Goal: Task Accomplishment & Management: Manage account settings

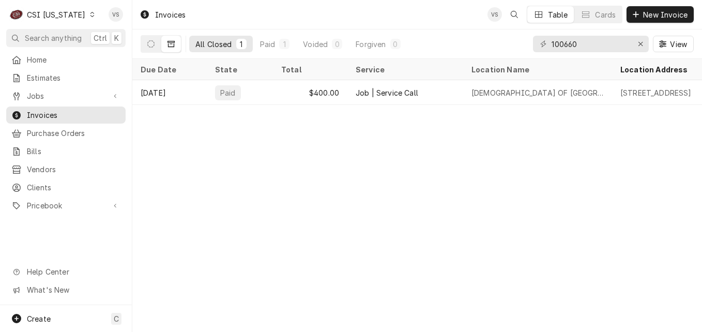
click at [90, 14] on icon "Dynamic Content Wrapper" at bounding box center [92, 14] width 5 height 5
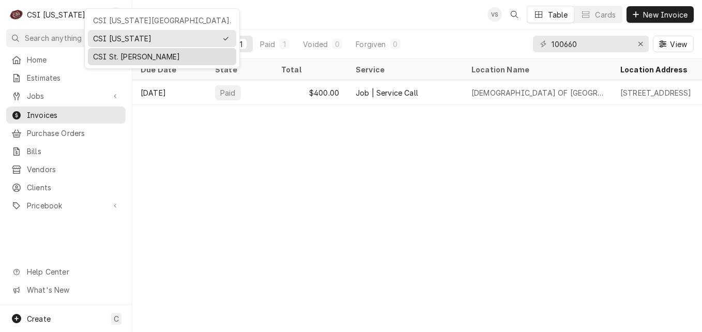
click at [116, 56] on div "CSI St. [PERSON_NAME]" at bounding box center [162, 56] width 138 height 11
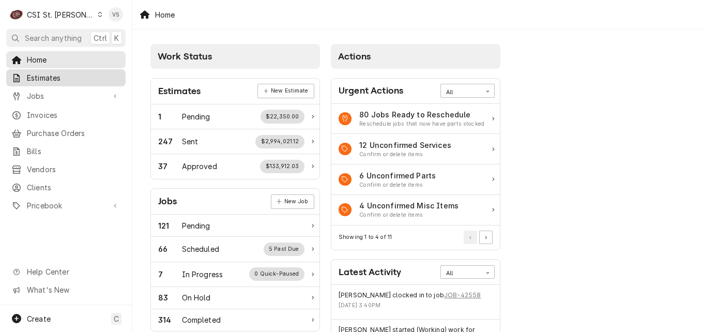
click at [42, 80] on span "Estimates" at bounding box center [74, 77] width 94 height 11
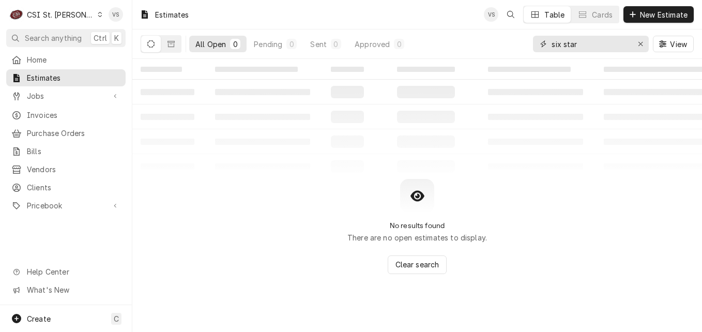
click at [587, 44] on input "six star" at bounding box center [591, 44] width 78 height 17
drag, startPoint x: 587, startPoint y: 44, endPoint x: 499, endPoint y: 42, distance: 87.9
click at [499, 42] on div "All Open 0 Pending 0 Sent 0 Approved 0 six star View" at bounding box center [417, 43] width 553 height 29
type input "300319"
click at [170, 44] on icon "Dynamic Content Wrapper" at bounding box center [171, 44] width 7 height 6
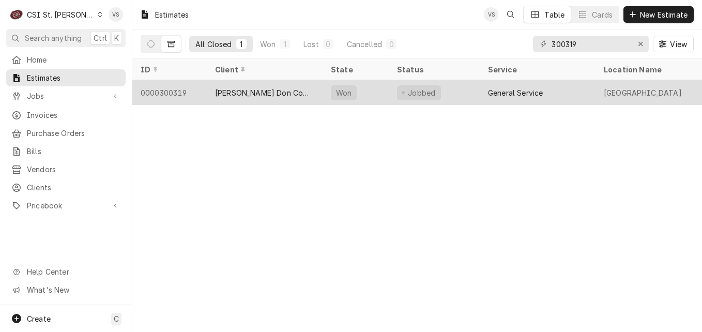
click at [280, 89] on div "[PERSON_NAME] Don Company" at bounding box center [264, 92] width 99 height 11
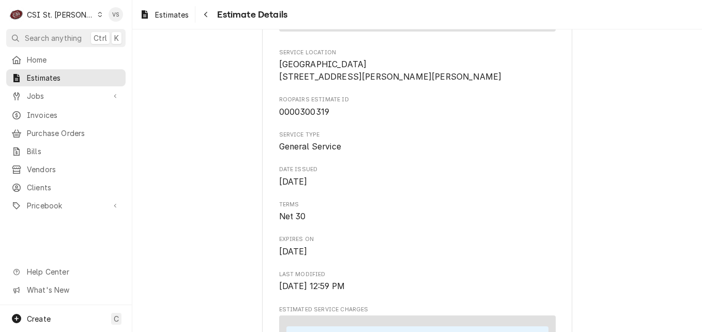
scroll to position [172, 0]
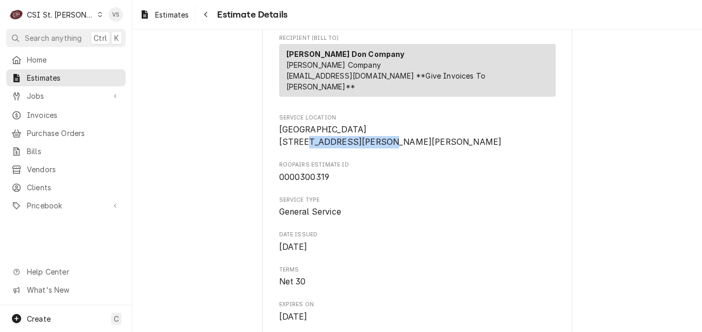
drag, startPoint x: 361, startPoint y: 142, endPoint x: 276, endPoint y: 142, distance: 85.3
click at [279, 142] on span "Independence Elementary 4800 Meadows Pkwy Weldon Spring, MO 63304" at bounding box center [417, 136] width 277 height 24
drag, startPoint x: 276, startPoint y: 142, endPoint x: 300, endPoint y: 143, distance: 24.3
copy span "4800 Meadows Pkwy"
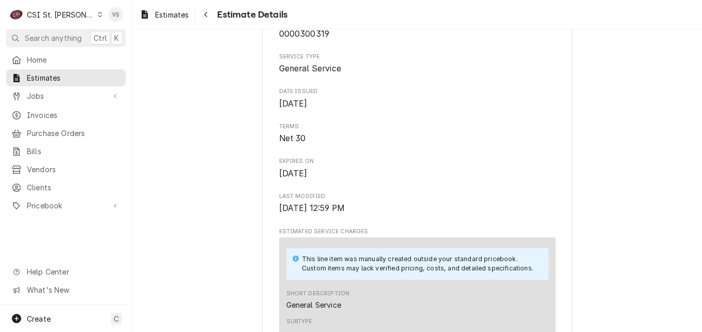
scroll to position [276, 0]
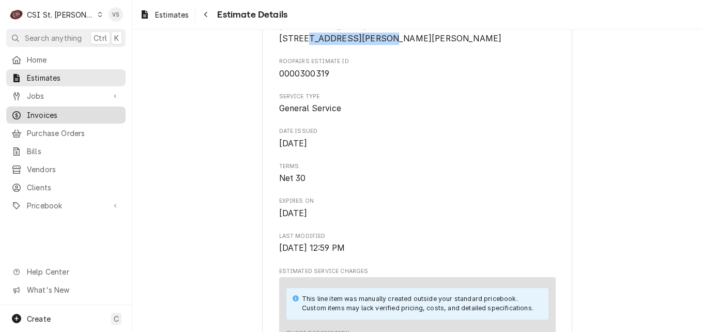
click at [47, 110] on span "Invoices" at bounding box center [74, 115] width 94 height 11
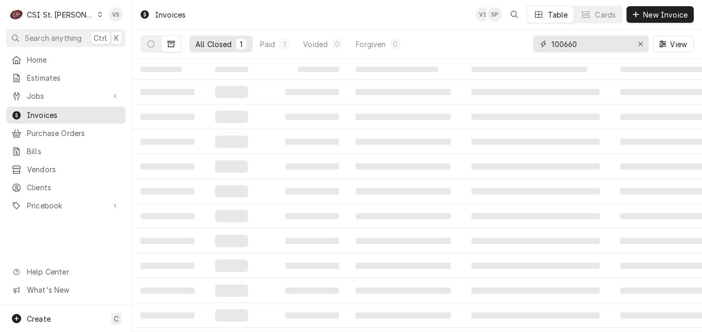
click at [526, 42] on div "All Closed 1 Paid 1 Voided 0 Forgiven 0 100660 View" at bounding box center [417, 43] width 553 height 29
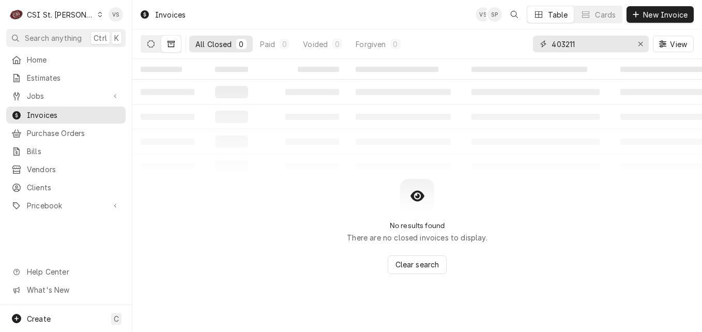
type input "403211"
click at [154, 47] on icon "Dynamic Content Wrapper" at bounding box center [150, 43] width 7 height 7
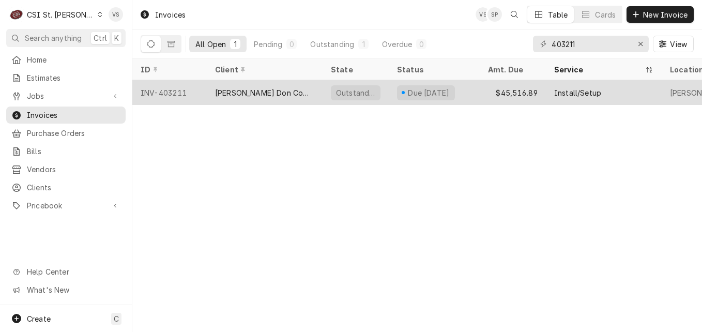
click at [302, 95] on div "[PERSON_NAME] Don Company" at bounding box center [265, 92] width 116 height 25
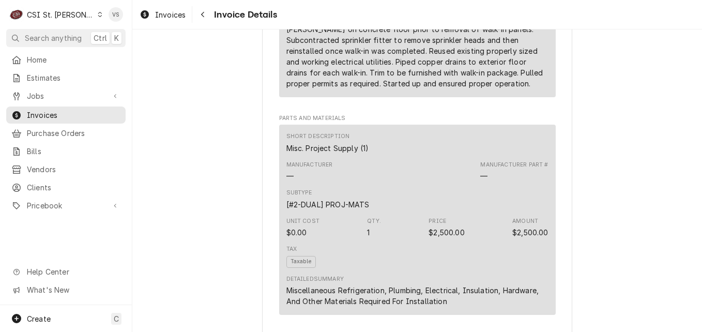
scroll to position [2162, 0]
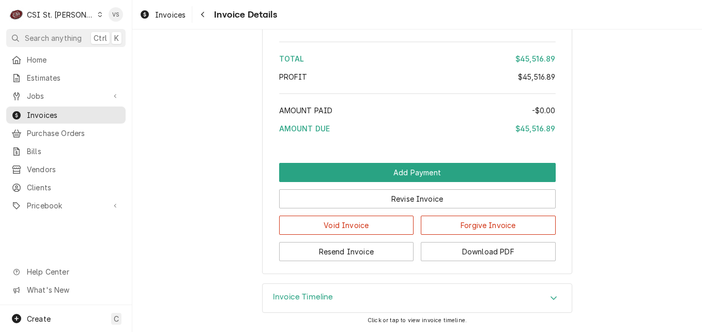
click at [551, 298] on icon "Accordion Header" at bounding box center [554, 298] width 6 height 4
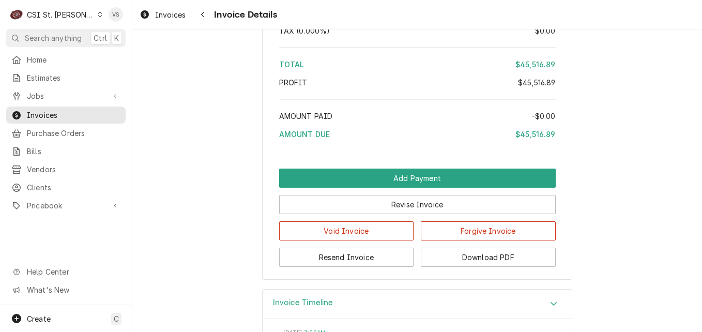
scroll to position [2126, 0]
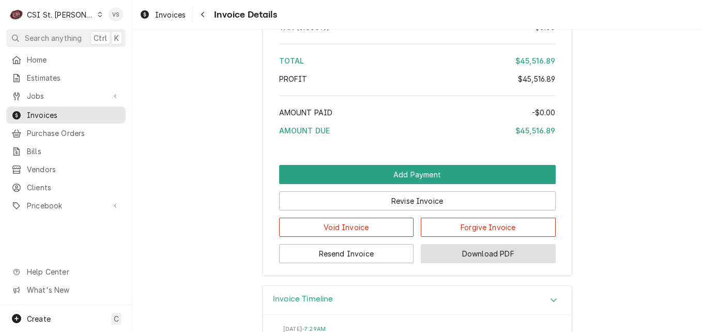
click at [464, 263] on button "Download PDF" at bounding box center [488, 253] width 135 height 19
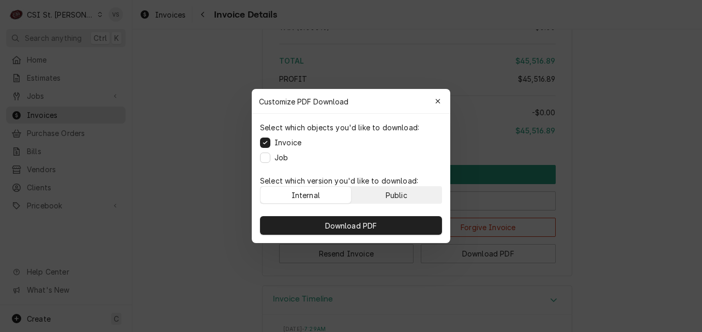
click at [388, 196] on div "Public" at bounding box center [397, 195] width 22 height 11
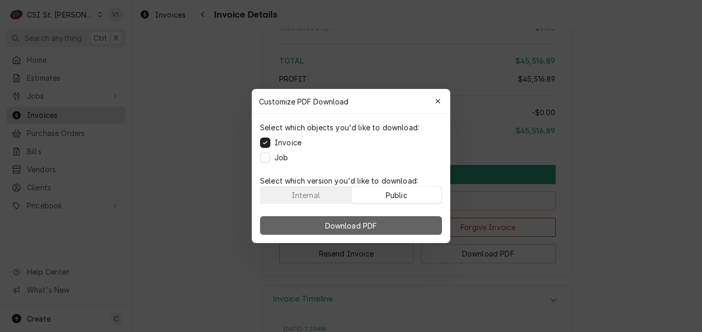
click at [384, 224] on button "Download PDF" at bounding box center [351, 225] width 182 height 19
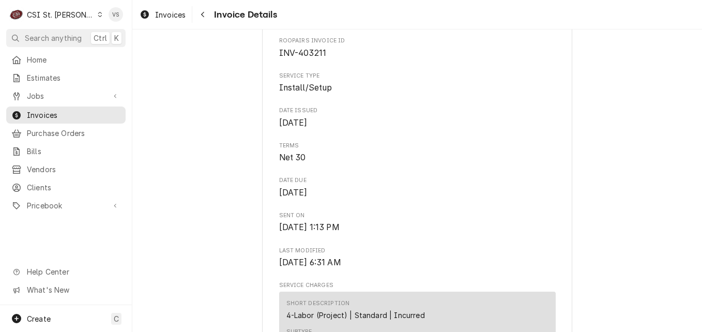
scroll to position [315, 0]
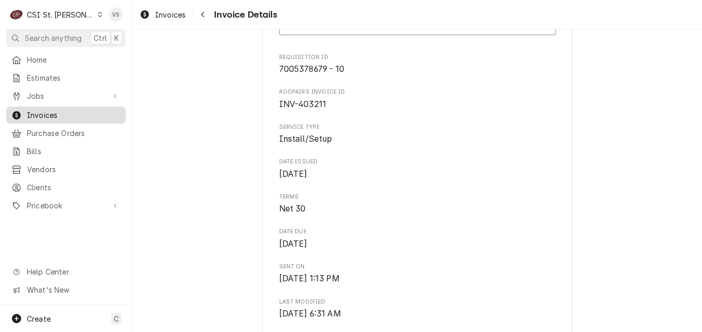
click at [48, 113] on span "Invoices" at bounding box center [74, 115] width 94 height 11
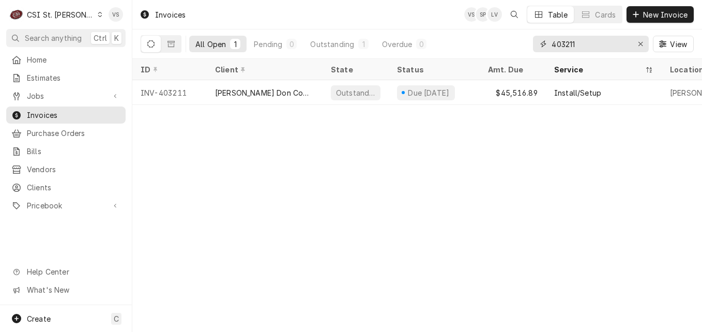
drag, startPoint x: 582, startPoint y: 43, endPoint x: 575, endPoint y: 46, distance: 8.2
click at [534, 45] on div "403211" at bounding box center [591, 44] width 116 height 17
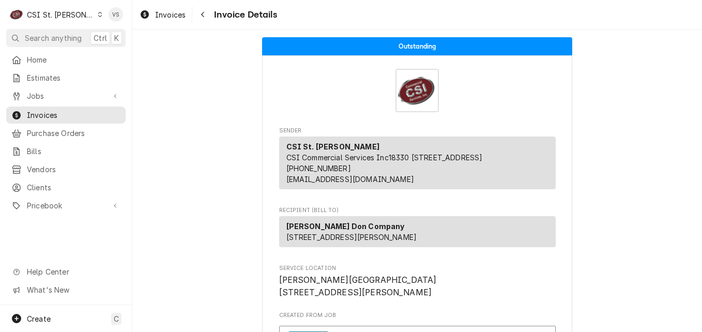
click at [64, 115] on span "Invoices" at bounding box center [74, 115] width 94 height 11
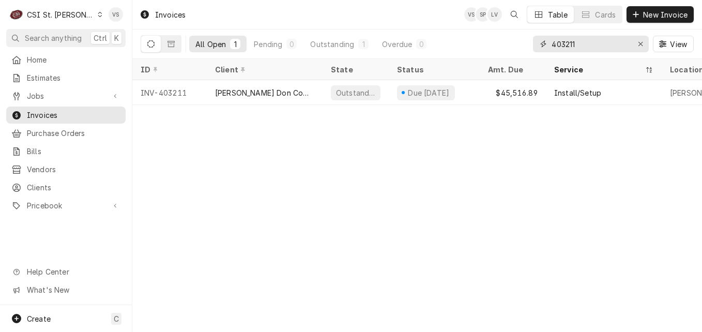
drag, startPoint x: 565, startPoint y: 44, endPoint x: 557, endPoint y: 47, distance: 8.5
click at [552, 43] on input "403211" at bounding box center [591, 44] width 78 height 17
paste input "[STREET_ADDRESS]"
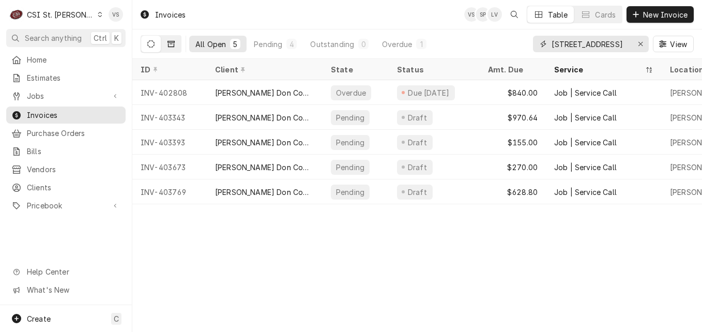
type input "[STREET_ADDRESS]"
click at [175, 48] on button "Dynamic Content Wrapper" at bounding box center [171, 44] width 20 height 17
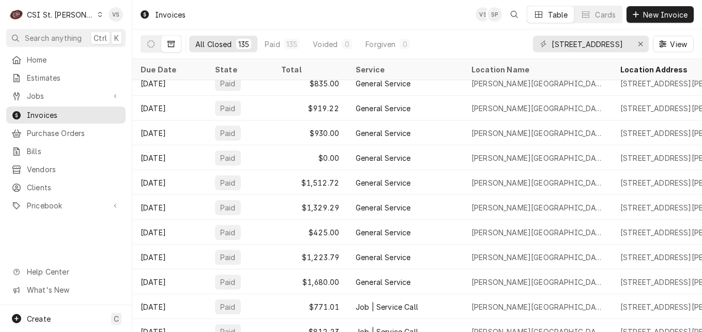
scroll to position [3106, 0]
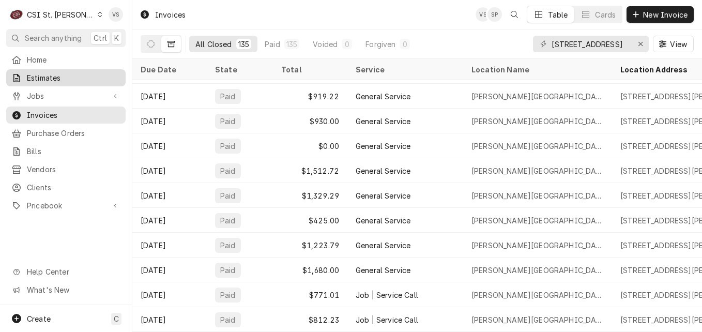
click at [48, 69] on link "Estimates" at bounding box center [65, 77] width 119 height 17
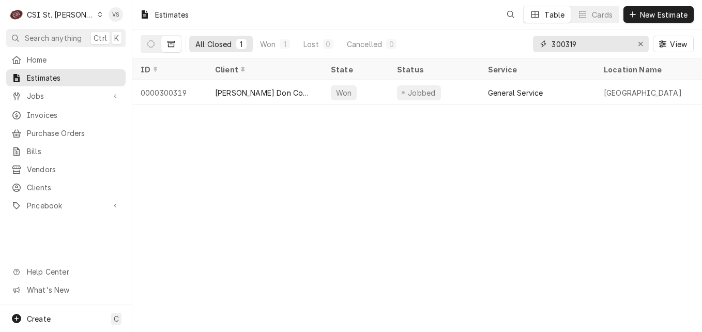
click at [580, 44] on input "300319" at bounding box center [591, 44] width 78 height 17
drag, startPoint x: 580, startPoint y: 44, endPoint x: 529, endPoint y: 42, distance: 51.2
click at [529, 42] on div "All Closed 1 Won 1 Lost 0 Cancelled 0 300319 View" at bounding box center [417, 43] width 553 height 29
type input "400127"
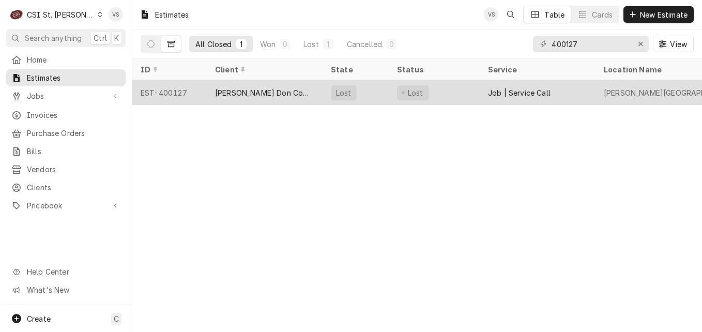
click at [271, 92] on div "[PERSON_NAME] Don Company" at bounding box center [264, 92] width 99 height 11
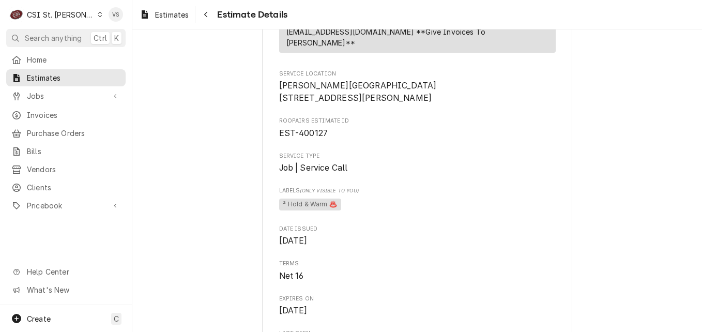
scroll to position [207, 0]
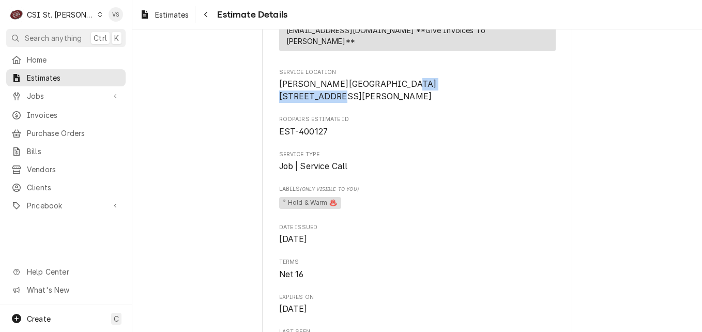
drag, startPoint x: 353, startPoint y: 95, endPoint x: 272, endPoint y: 100, distance: 81.4
drag, startPoint x: 272, startPoint y: 100, endPoint x: 290, endPoint y: 97, distance: 18.4
copy span "7001 S Highway 94"
click at [57, 111] on span "Invoices" at bounding box center [74, 115] width 94 height 11
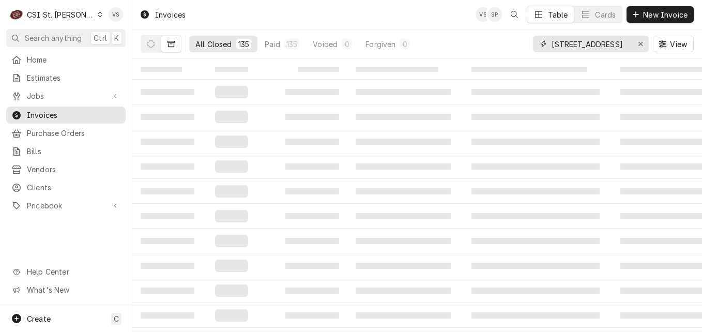
drag, startPoint x: 605, startPoint y: 42, endPoint x: 552, endPoint y: 42, distance: 53.3
click at [648, 45] on div "4555 CENTRAL SCHOOL RD" at bounding box center [591, 44] width 116 height 17
click at [552, 42] on input "4555 CENTRAL SCHOOL RD" at bounding box center [591, 44] width 78 height 17
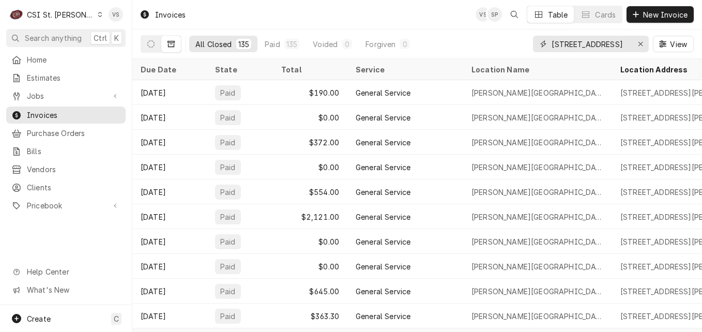
click at [552, 42] on input "4555 CENTRAL SCHOOL RD" at bounding box center [591, 44] width 78 height 17
drag, startPoint x: 552, startPoint y: 42, endPoint x: 647, endPoint y: 46, distance: 95.3
click at [647, 46] on div "4555 CENTRAL SCHOOL RD" at bounding box center [591, 44] width 116 height 17
paste input "7001 S Highway 94"
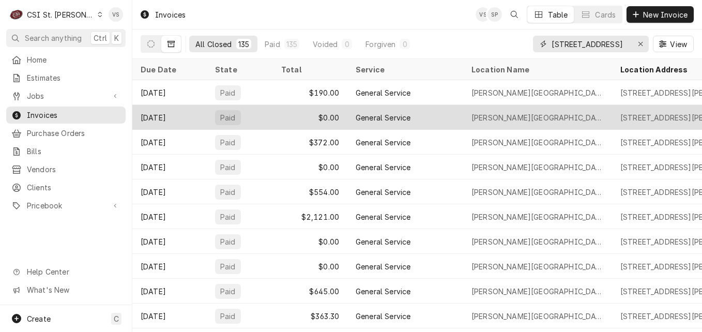
scroll to position [0, 0]
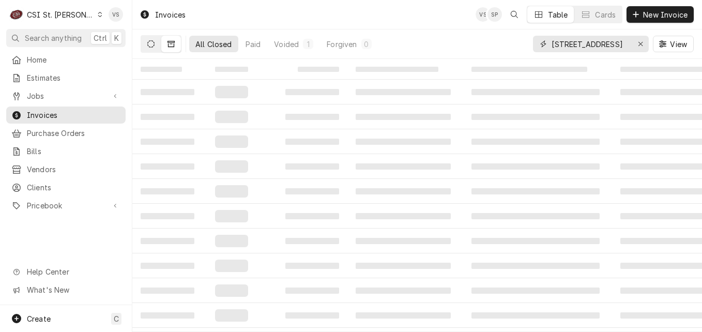
type input "7001 S Highway 94"
click at [149, 47] on icon "Dynamic Content Wrapper" at bounding box center [150, 43] width 7 height 7
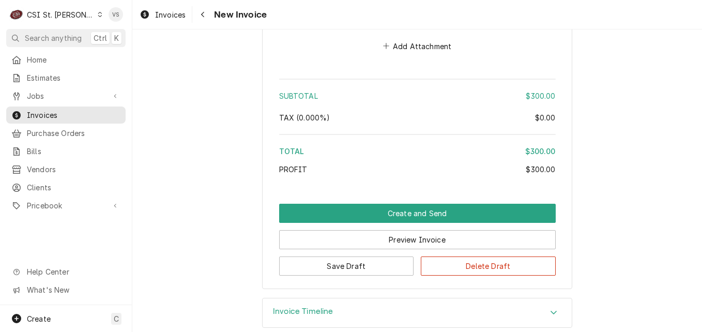
scroll to position [1554, 0]
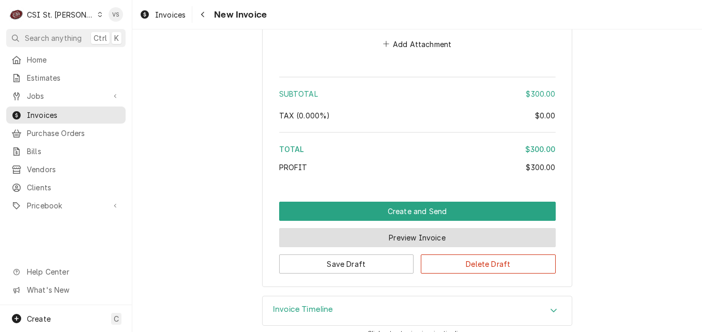
click at [397, 229] on button "Preview Invoice" at bounding box center [417, 237] width 277 height 19
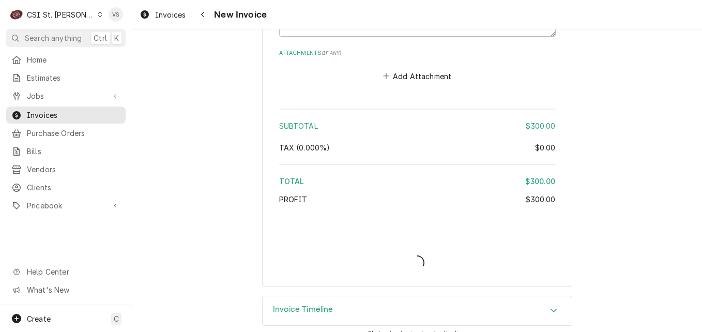
type textarea "x"
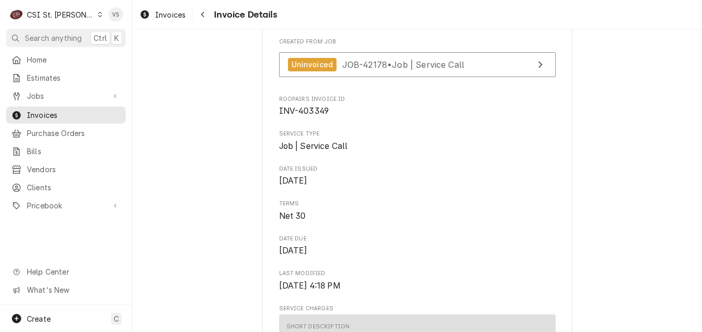
scroll to position [259, 0]
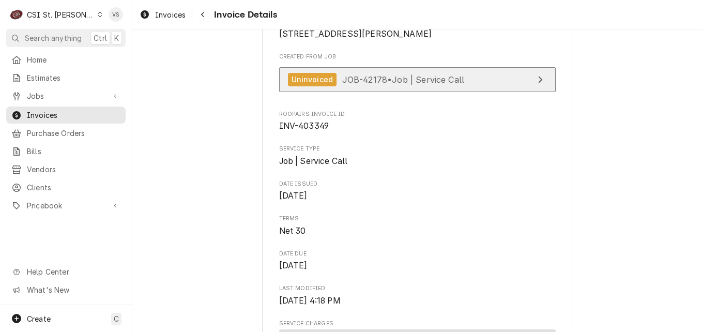
click at [425, 84] on span "JOB-42178 • Job | Service Call" at bounding box center [403, 79] width 123 height 10
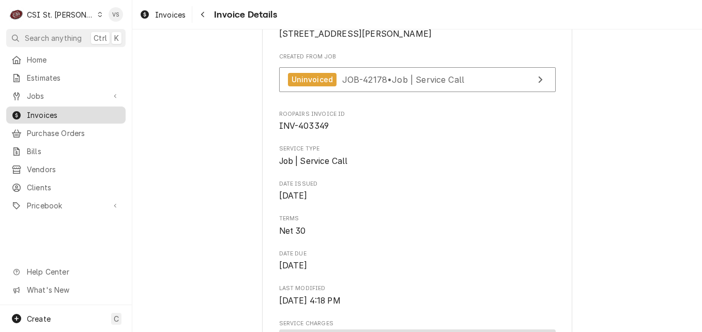
click at [55, 107] on link "Invoices" at bounding box center [65, 115] width 119 height 17
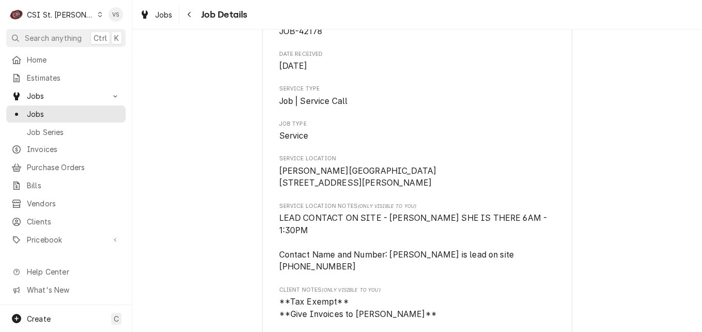
scroll to position [103, 0]
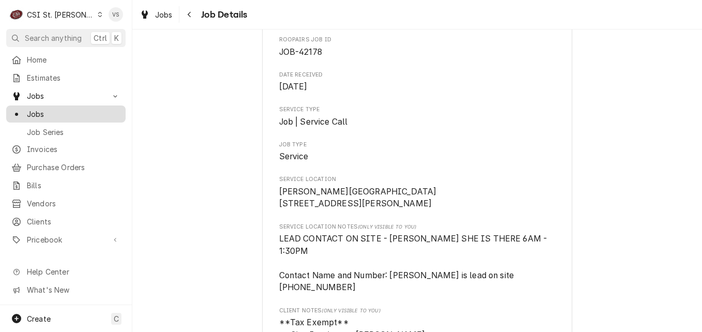
click at [44, 110] on span "Jobs" at bounding box center [74, 114] width 94 height 11
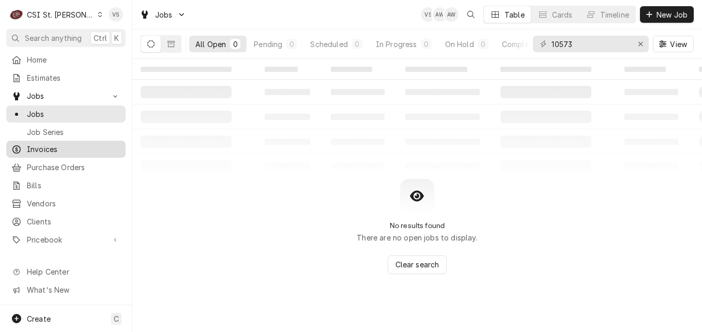
click at [42, 145] on span "Invoices" at bounding box center [74, 149] width 94 height 11
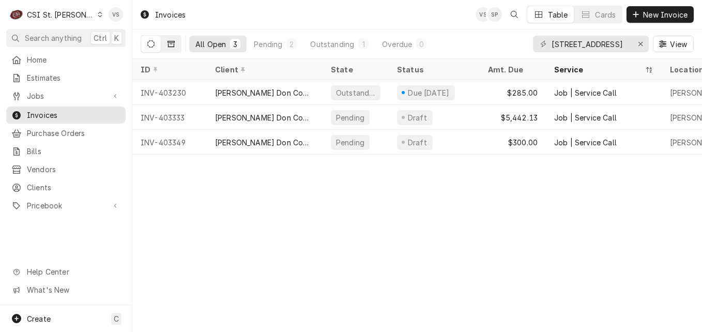
click at [172, 46] on icon "Dynamic Content Wrapper" at bounding box center [171, 43] width 7 height 7
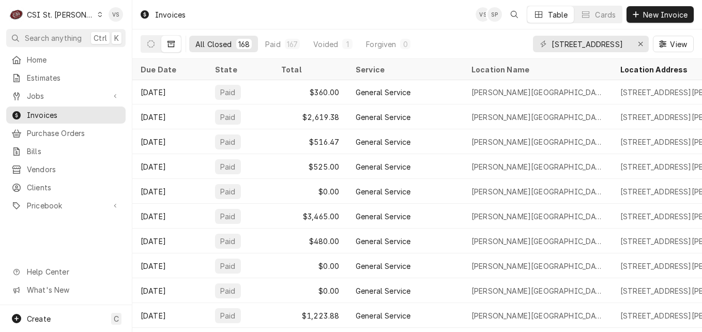
scroll to position [3925, 0]
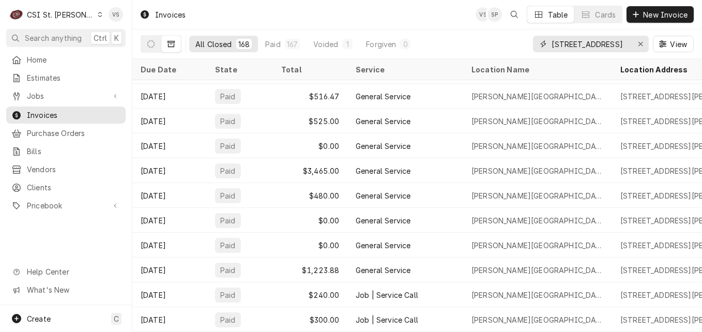
click at [543, 47] on div "7001 S Highway 94" at bounding box center [591, 44] width 116 height 17
click at [623, 44] on input "7001 S Highway 94" at bounding box center [591, 44] width 78 height 17
type input "7"
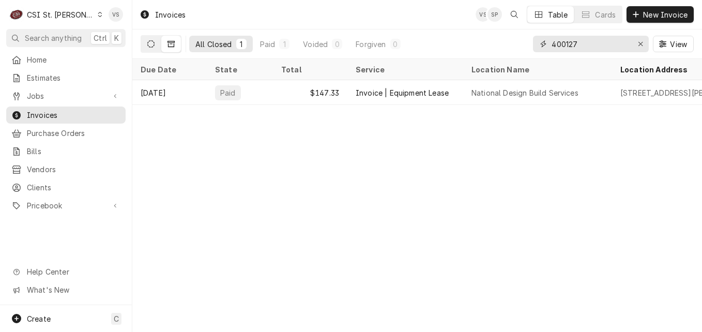
type input "400127"
click at [153, 46] on icon "Dynamic Content Wrapper" at bounding box center [150, 43] width 7 height 7
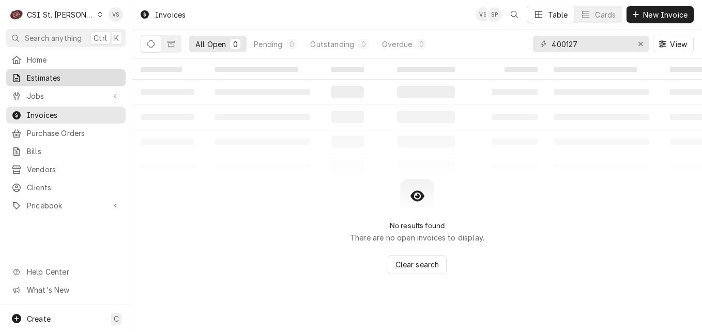
click at [70, 79] on span "Estimates" at bounding box center [74, 77] width 94 height 11
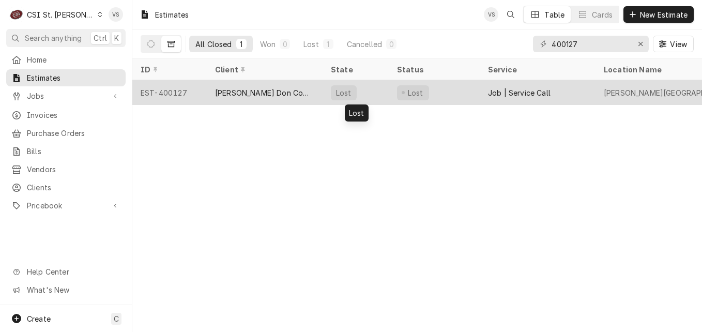
click at [304, 89] on div "[PERSON_NAME] Don Company" at bounding box center [265, 92] width 116 height 25
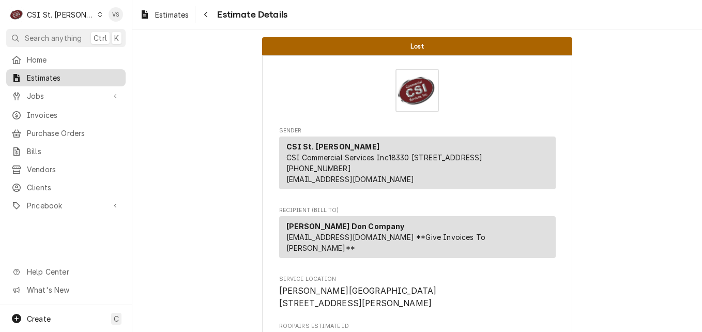
click at [61, 77] on span "Estimates" at bounding box center [74, 77] width 94 height 11
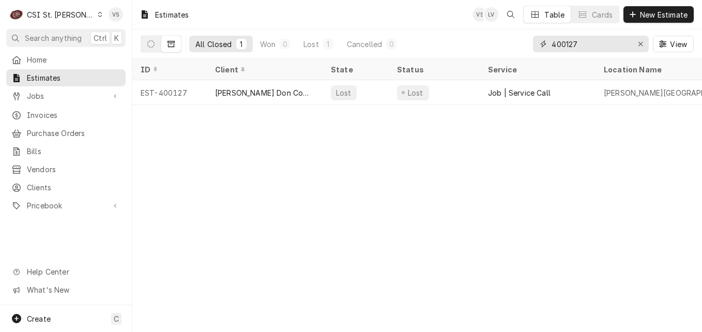
drag, startPoint x: 583, startPoint y: 41, endPoint x: 527, endPoint y: 47, distance: 56.7
click at [556, 49] on input "400127" at bounding box center [591, 44] width 78 height 17
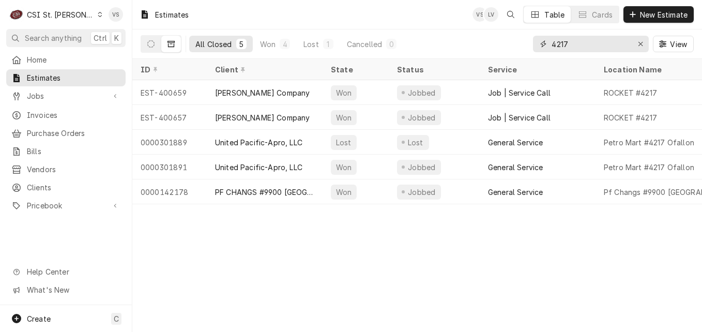
drag, startPoint x: 573, startPoint y: 41, endPoint x: 515, endPoint y: 50, distance: 59.1
click at [515, 50] on div "All Closed 5 Won 4 Lost 1 Cancelled 0 4217 View" at bounding box center [417, 43] width 553 height 29
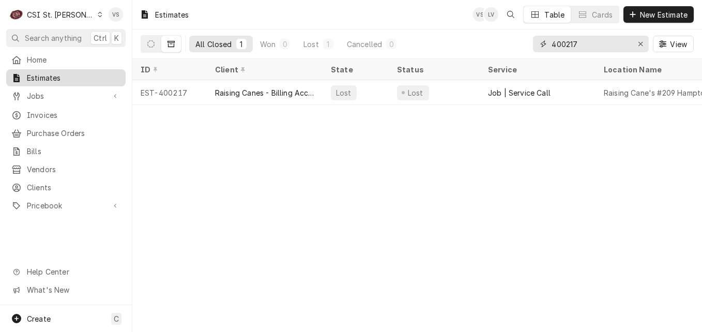
type input "400217"
click at [90, 77] on span "Estimates" at bounding box center [74, 77] width 94 height 11
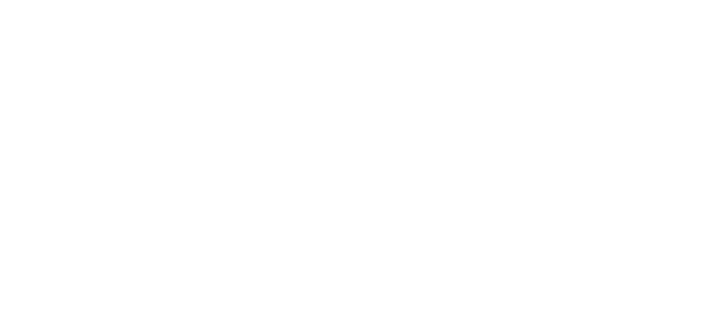
click at [54, 109] on div "Dynamic Content Wrapper" at bounding box center [351, 166] width 702 height 332
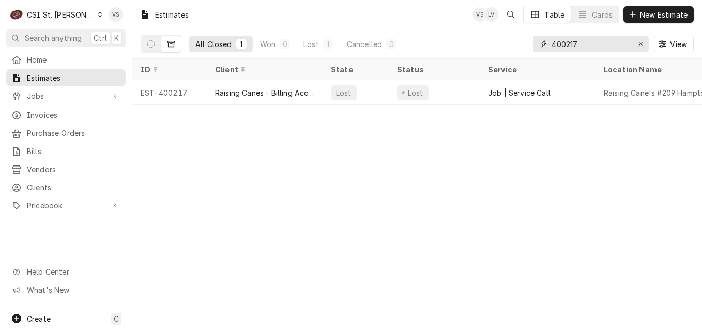
click at [588, 40] on input "400217" at bounding box center [591, 44] width 78 height 17
click at [43, 113] on span "Invoices" at bounding box center [74, 115] width 94 height 11
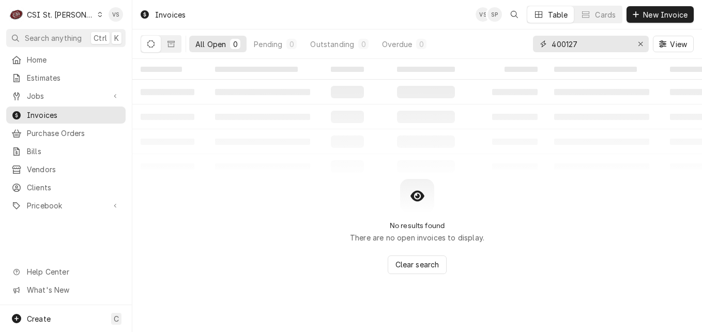
drag, startPoint x: 542, startPoint y: 48, endPoint x: 556, endPoint y: 48, distance: 14.0
click at [542, 48] on div "400127" at bounding box center [591, 44] width 116 height 17
type input "400217"
click at [172, 49] on button "Dynamic Content Wrapper" at bounding box center [171, 44] width 20 height 17
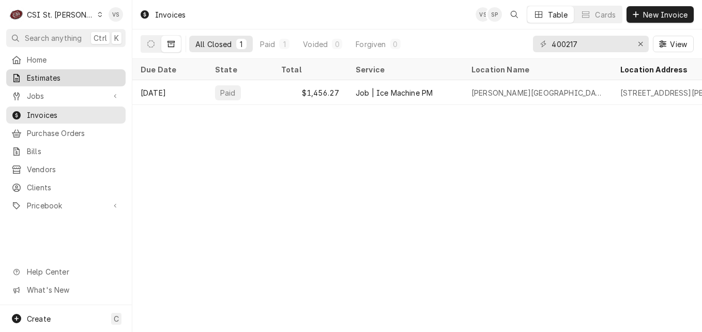
click at [49, 74] on span "Estimates" at bounding box center [74, 77] width 94 height 11
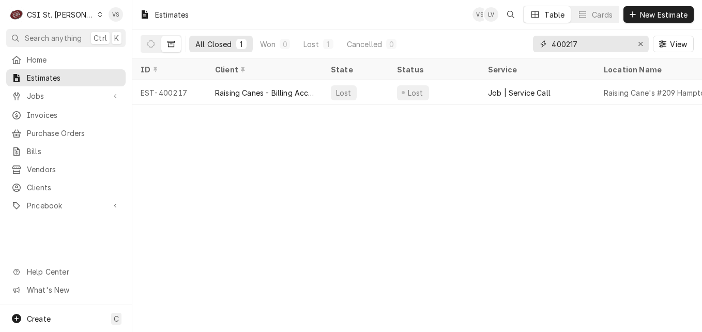
click at [519, 50] on div "All Closed 1 Won 0 Lost 1 Cancelled 0 400217 View" at bounding box center [417, 43] width 553 height 29
drag, startPoint x: 589, startPoint y: 44, endPoint x: 524, endPoint y: 46, distance: 65.2
click at [524, 46] on div "All Closed 1 Won 0 Lost 1 Cancelled 0 400127 View" at bounding box center [417, 43] width 553 height 29
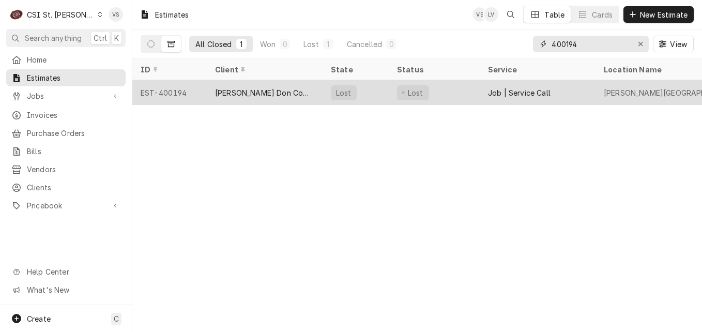
type input "400194"
click at [241, 95] on div "[PERSON_NAME] Don Company" at bounding box center [264, 92] width 99 height 11
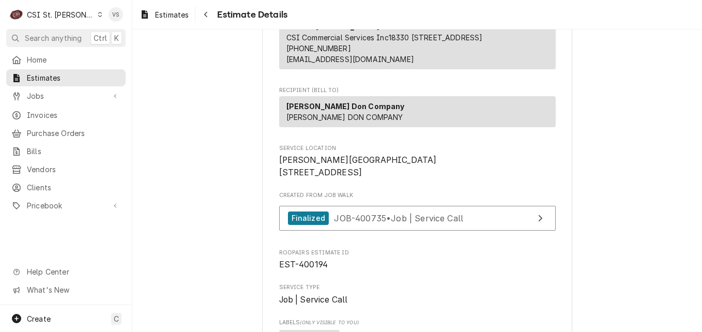
scroll to position [175, 0]
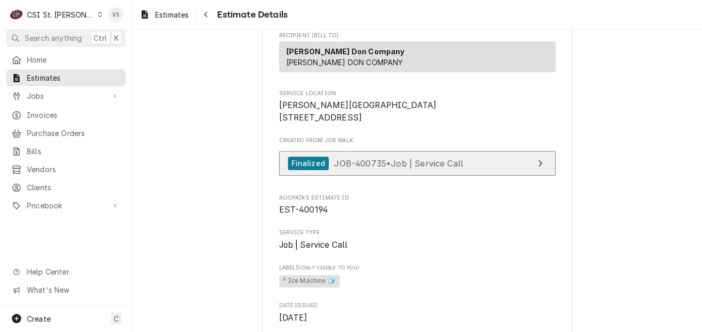
click at [409, 168] on span "JOB-400735 • Job | Service Call" at bounding box center [398, 163] width 129 height 10
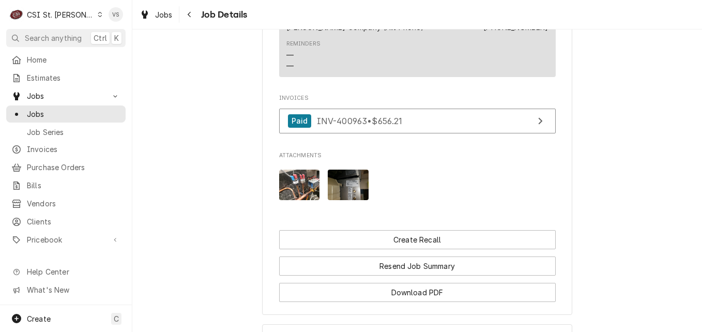
scroll to position [931, 0]
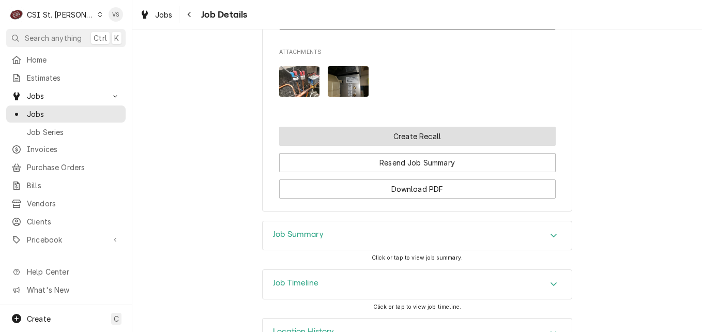
click at [416, 135] on button "Create Recall" at bounding box center [417, 136] width 277 height 19
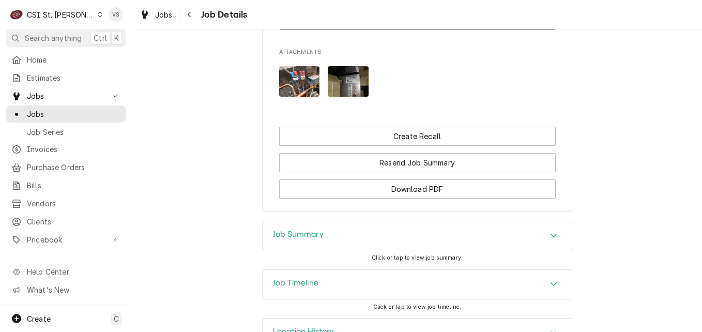
click at [416, 31] on link "Paid INV-400963 • $656.21" at bounding box center [417, 17] width 277 height 25
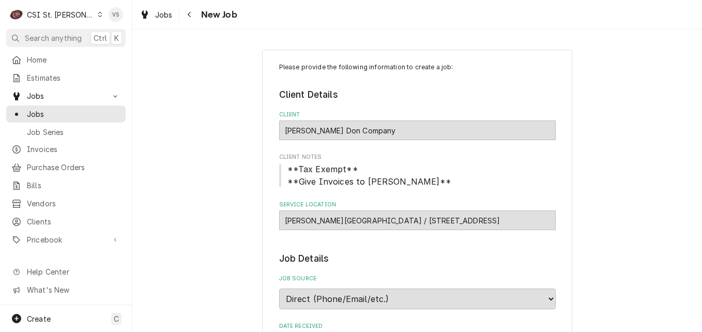
type textarea "x"
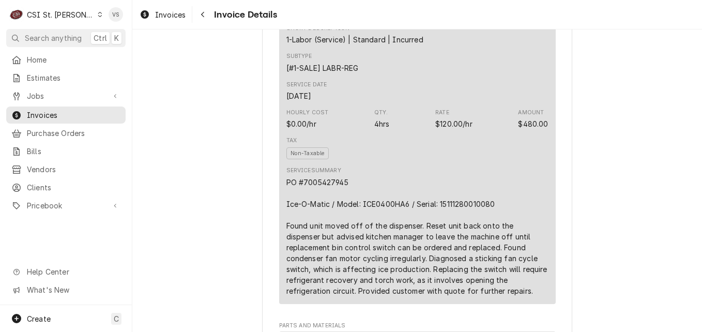
scroll to position [621, 0]
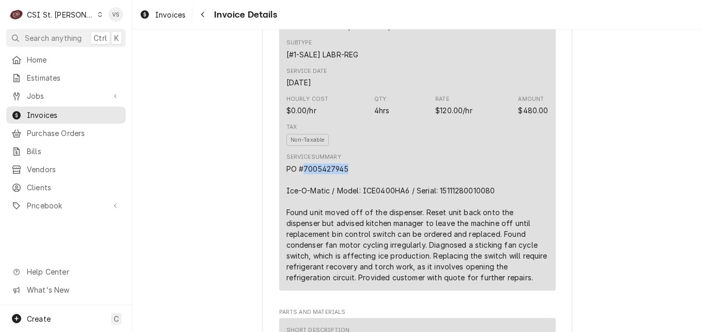
drag, startPoint x: 347, startPoint y: 191, endPoint x: 302, endPoint y: 192, distance: 45.5
click at [302, 192] on div "PO #7005427945 Ice-O-Matic / Model: ICE0400HA6 / Serial: 15111280010080 Found u…" at bounding box center [418, 222] width 262 height 119
copy div "7005427945"
click at [50, 78] on span "Estimates" at bounding box center [74, 77] width 94 height 11
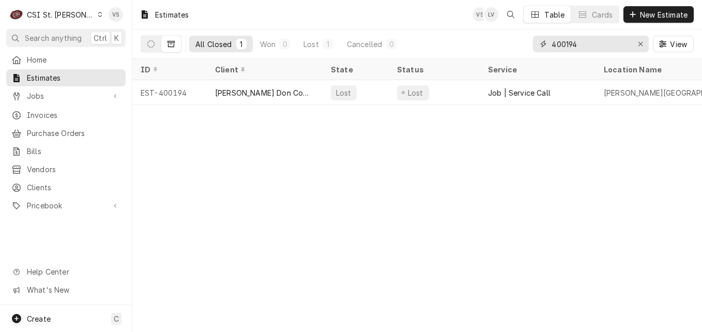
click at [582, 44] on input "400194" at bounding box center [591, 44] width 78 height 17
drag, startPoint x: 582, startPoint y: 44, endPoint x: 525, endPoint y: 46, distance: 57.4
click at [525, 46] on div "All Closed 1 Won 0 Lost 1 Cancelled 0 400194 View" at bounding box center [417, 43] width 553 height 29
click at [566, 44] on input "400194" at bounding box center [591, 44] width 78 height 17
click at [567, 40] on input "400194" at bounding box center [591, 44] width 78 height 17
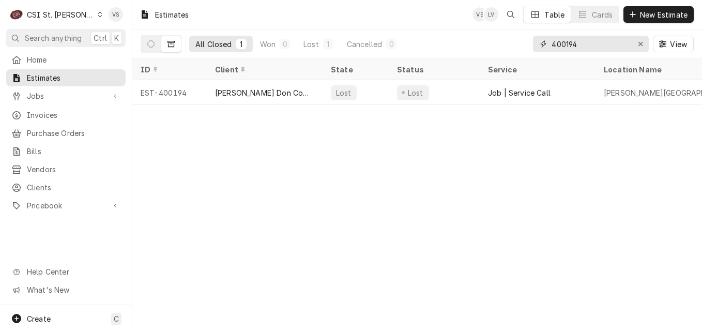
click at [586, 44] on input "400194" at bounding box center [591, 44] width 78 height 17
drag, startPoint x: 566, startPoint y: 44, endPoint x: 583, endPoint y: 42, distance: 17.7
click at [583, 42] on input "400194" at bounding box center [591, 44] width 78 height 17
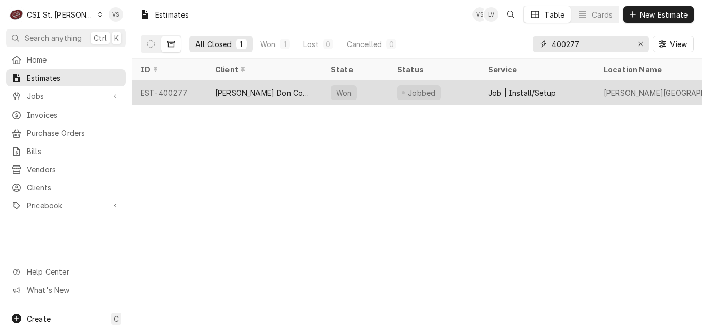
type input "400277"
click at [257, 91] on div "[PERSON_NAME] Don Company" at bounding box center [264, 92] width 99 height 11
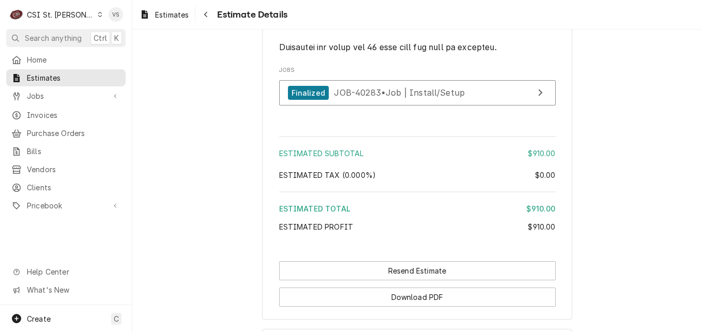
scroll to position [2017, 0]
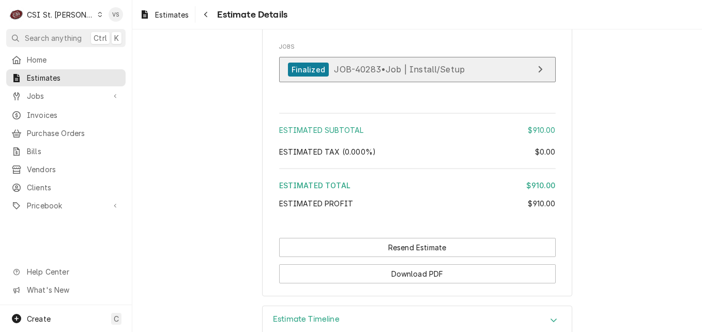
click at [418, 74] on span "JOB-40283 • Job | Install/Setup" at bounding box center [399, 69] width 131 height 10
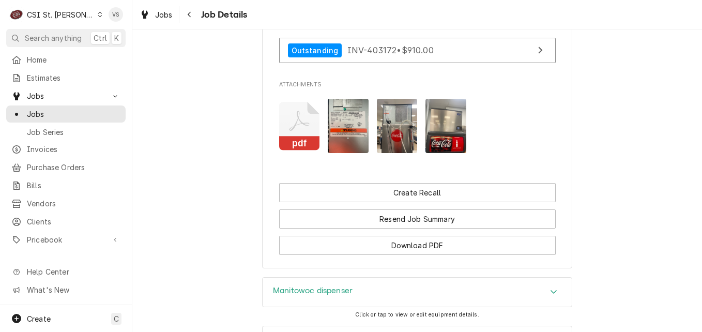
scroll to position [1146, 0]
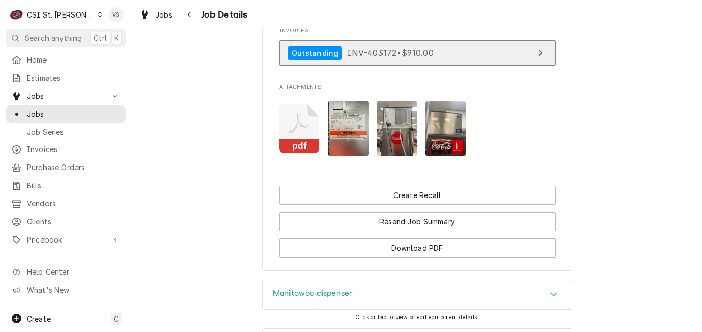
click at [366, 58] on span "INV-403172 • $910.00" at bounding box center [391, 53] width 86 height 10
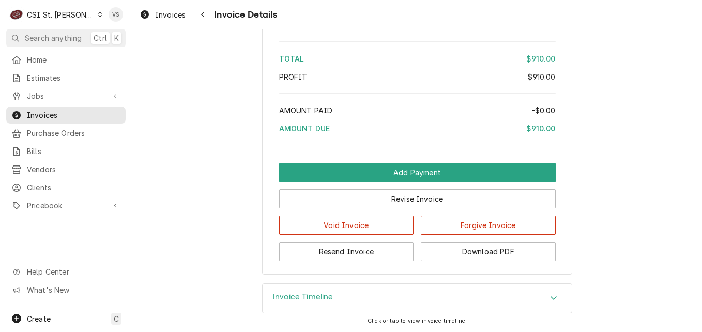
scroll to position [2038, 0]
click at [457, 254] on button "Download PDF" at bounding box center [488, 251] width 135 height 19
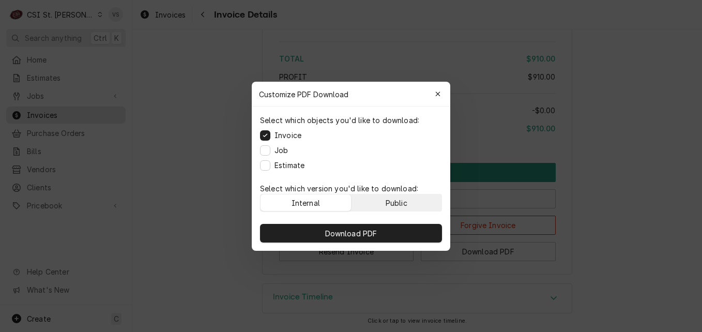
click at [400, 194] on button "Public" at bounding box center [397, 202] width 91 height 17
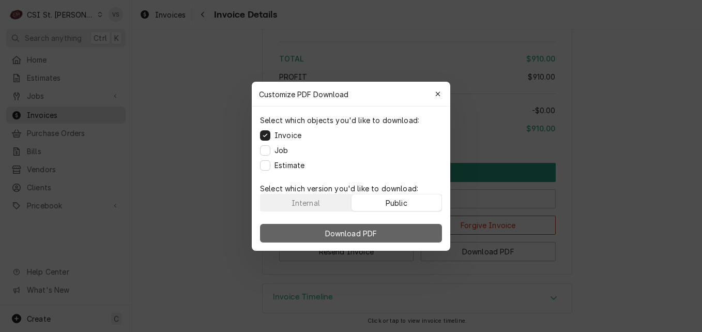
click at [409, 228] on button "Download PDF" at bounding box center [351, 233] width 182 height 19
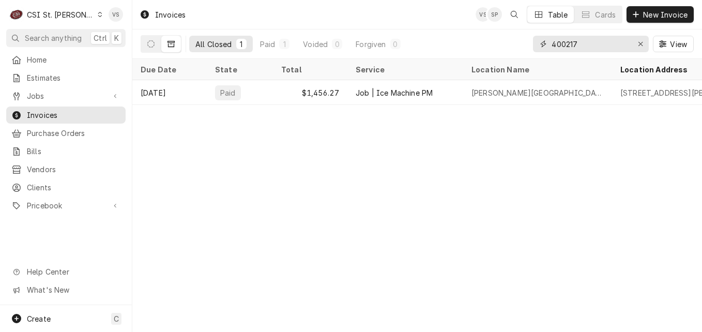
drag, startPoint x: 559, startPoint y: 42, endPoint x: 517, endPoint y: 42, distance: 42.4
click at [517, 42] on div "All Closed 1 Paid 1 Voided 0 Forgiven 0 400217 View" at bounding box center [417, 43] width 553 height 29
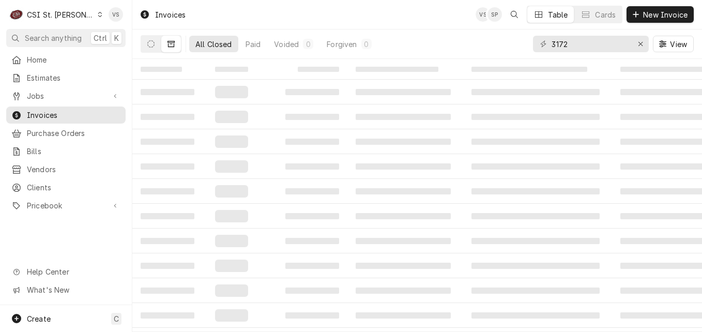
click at [551, 42] on div "3172" at bounding box center [591, 44] width 116 height 17
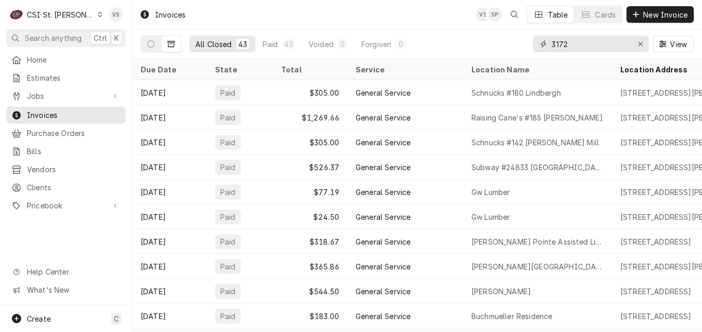
click at [552, 42] on input "3172" at bounding box center [591, 44] width 78 height 17
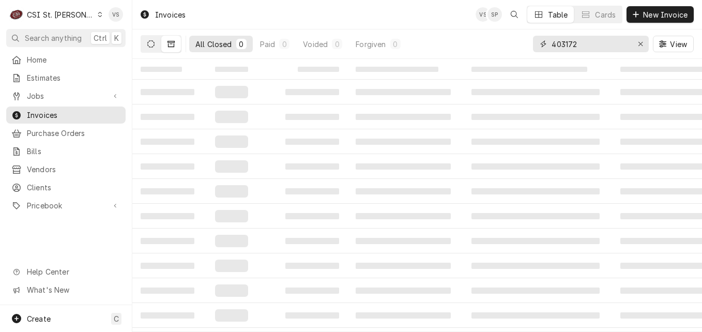
type input "403172"
click at [155, 48] on button "Dynamic Content Wrapper" at bounding box center [151, 44] width 20 height 17
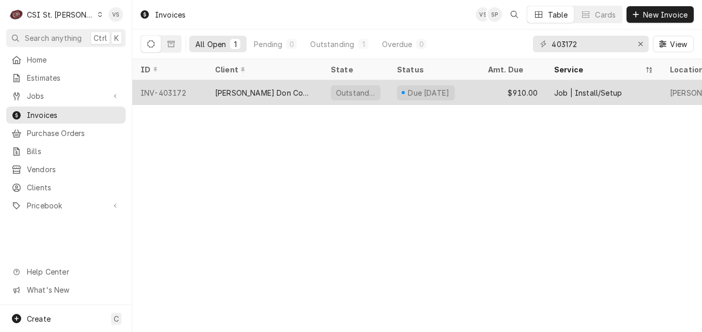
click at [238, 94] on div "[PERSON_NAME] Don Company" at bounding box center [264, 92] width 99 height 11
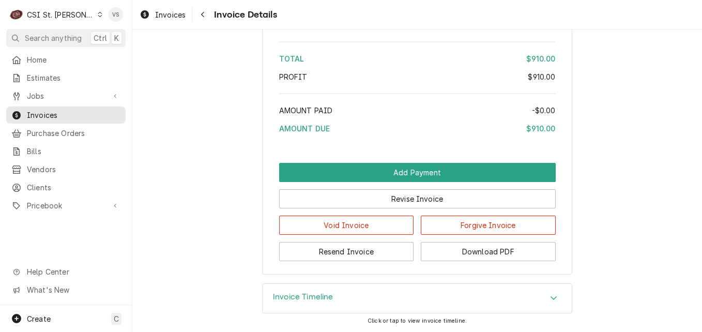
scroll to position [2038, 0]
click at [546, 295] on div "Accordion Header" at bounding box center [554, 298] width 16 height 12
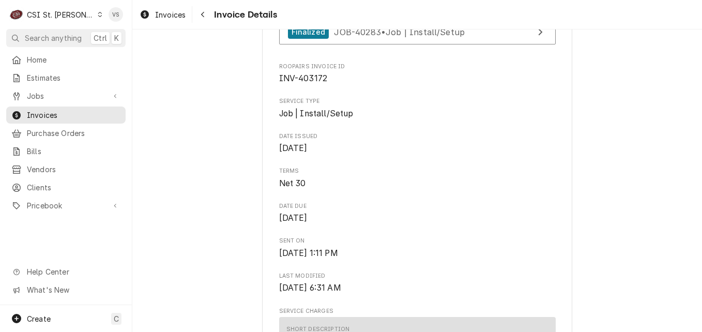
scroll to position [279, 0]
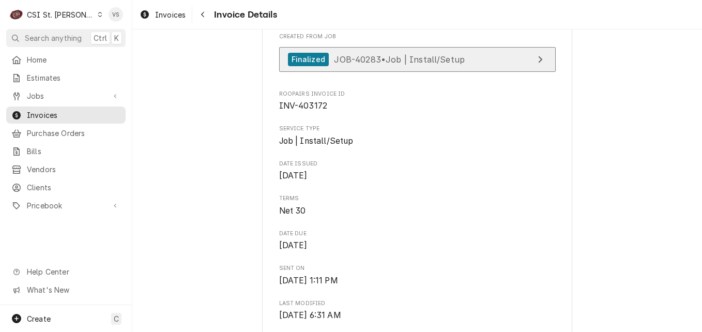
click at [357, 64] on span "JOB-40283 • Job | Install/Setup" at bounding box center [399, 59] width 131 height 10
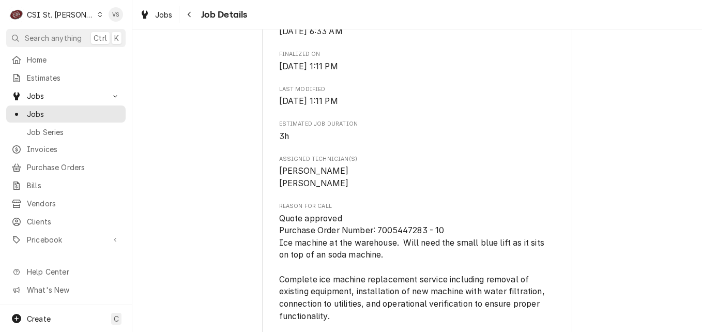
scroll to position [465, 0]
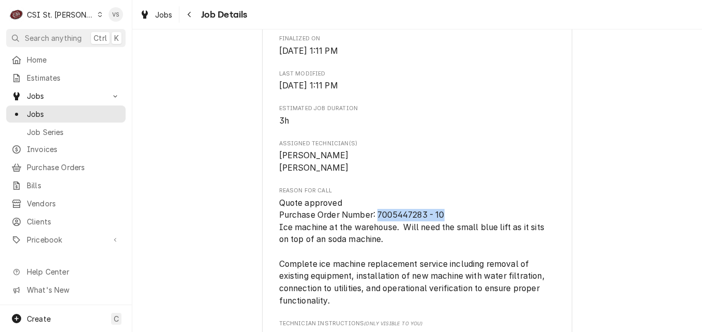
drag, startPoint x: 445, startPoint y: 225, endPoint x: 375, endPoint y: 227, distance: 69.3
click at [375, 227] on span "Quote approved Purchase Order Number: 7005447283 - 10 Ice machine at the wareho…" at bounding box center [417, 252] width 277 height 110
drag, startPoint x: 375, startPoint y: 227, endPoint x: 393, endPoint y: 228, distance: 17.6
copy span "7005447283 - 10"
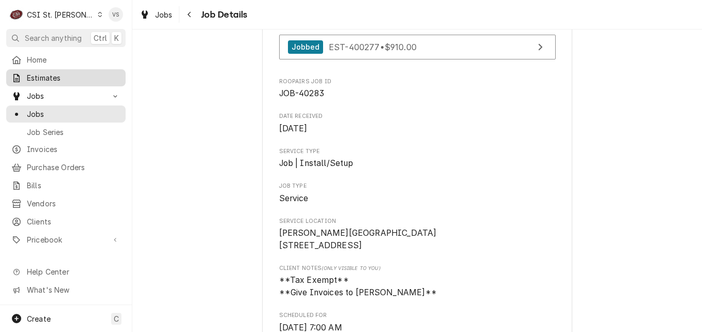
scroll to position [103, 0]
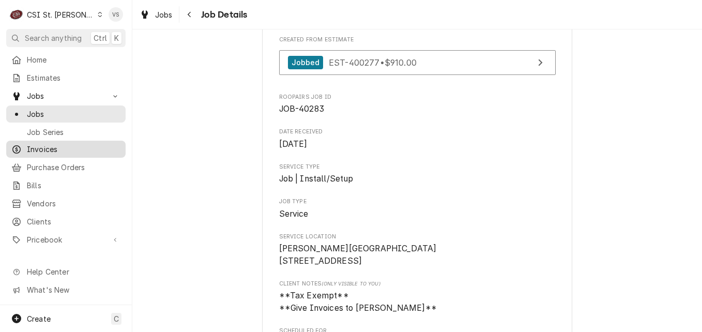
click at [48, 147] on span "Invoices" at bounding box center [74, 149] width 94 height 11
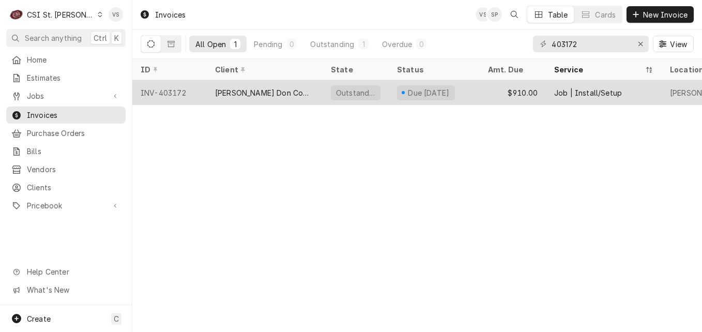
click at [300, 92] on div "[PERSON_NAME] Don Company" at bounding box center [265, 92] width 116 height 25
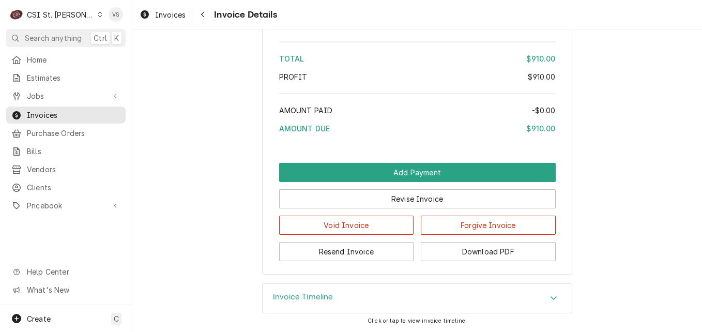
scroll to position [2038, 0]
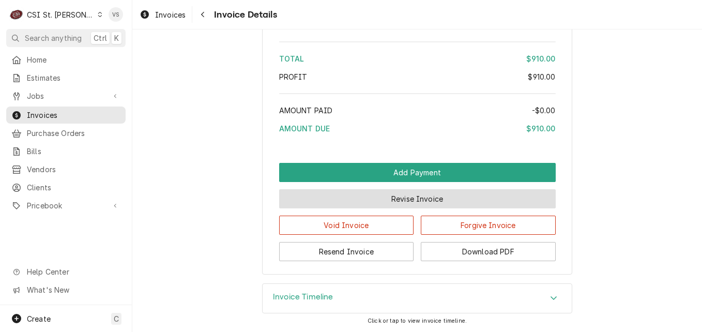
click at [364, 204] on button "Revise Invoice" at bounding box center [417, 198] width 277 height 19
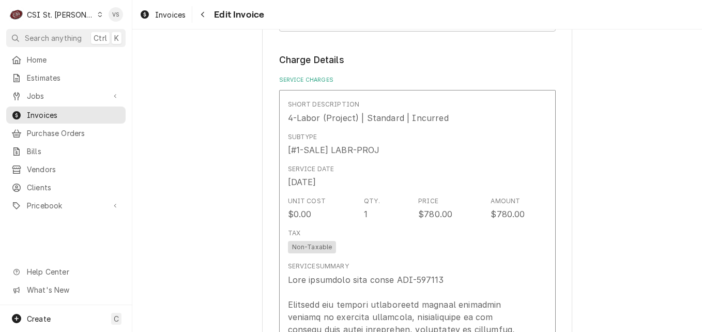
scroll to position [621, 0]
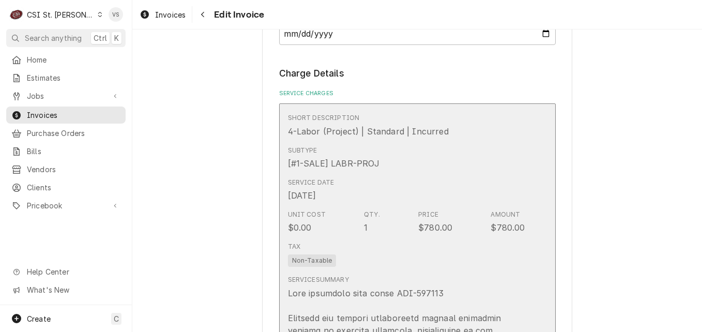
click at [442, 177] on div "Service Date Aug 13, 2025" at bounding box center [406, 190] width 237 height 32
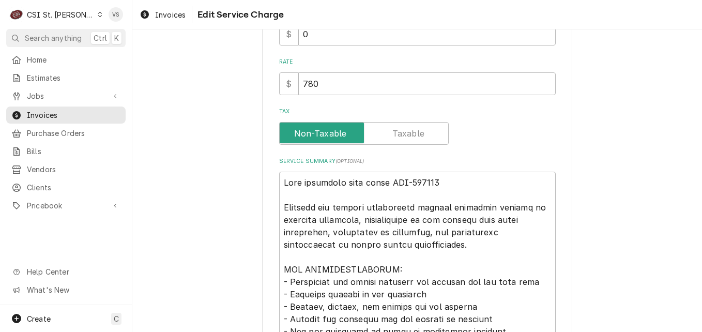
scroll to position [259, 0]
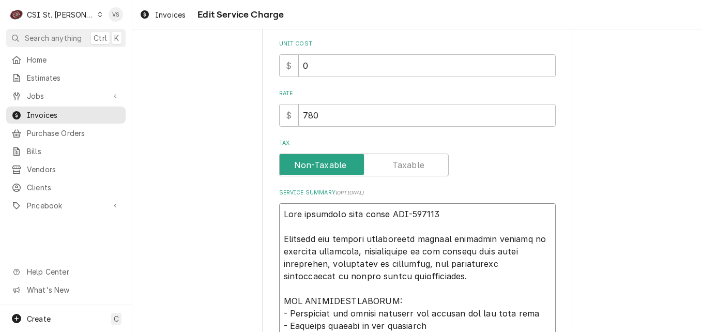
type textarea "x"
type textarea "Work completed from quote EST-400277 Complete ice machine replacement service i…"
paste textarea "7005447283 - 10"
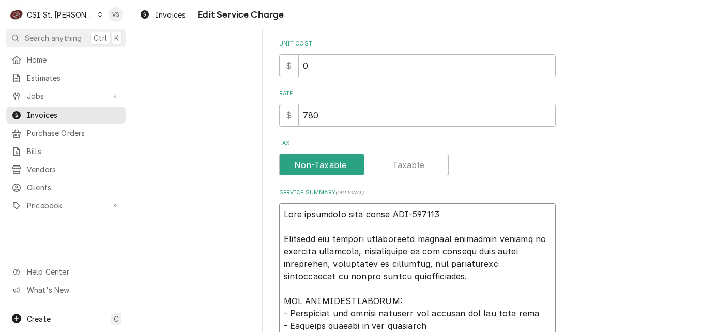
type textarea "x"
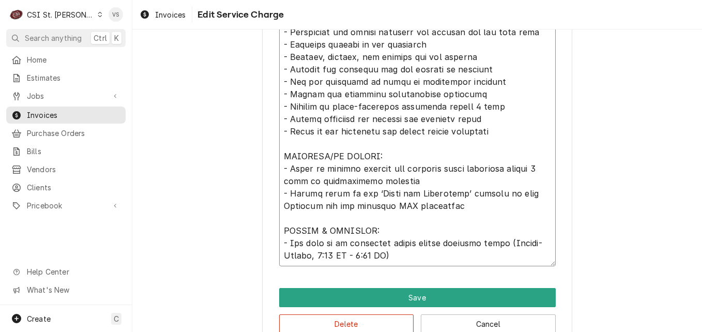
scroll to position [576, 0]
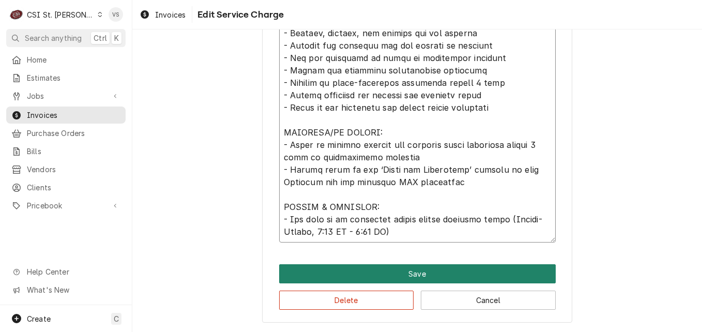
type textarea "7005447283 - 10 Work completed from quote EST-400277 Complete ice machine repla…"
click at [349, 264] on button "Save" at bounding box center [417, 273] width 277 height 19
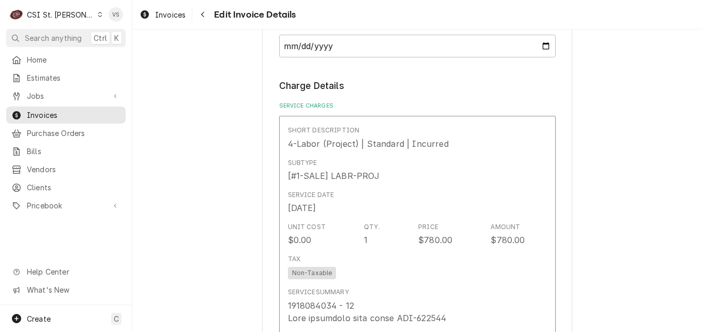
scroll to position [1591, 0]
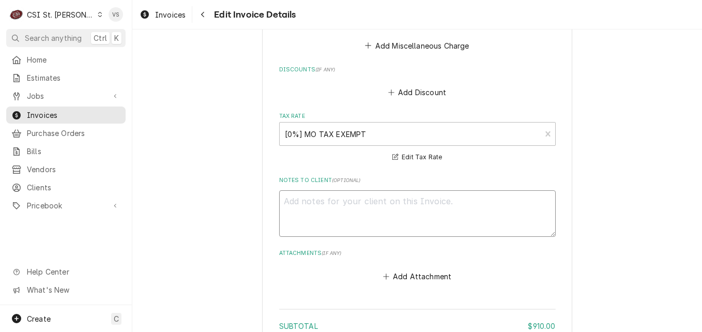
click at [318, 190] on textarea "Notes to Client ( optional )" at bounding box center [417, 213] width 277 height 47
drag, startPoint x: 295, startPoint y: 202, endPoint x: 287, endPoint y: 190, distance: 14.2
paste textarea "7005447283 - 10"
type textarea "x"
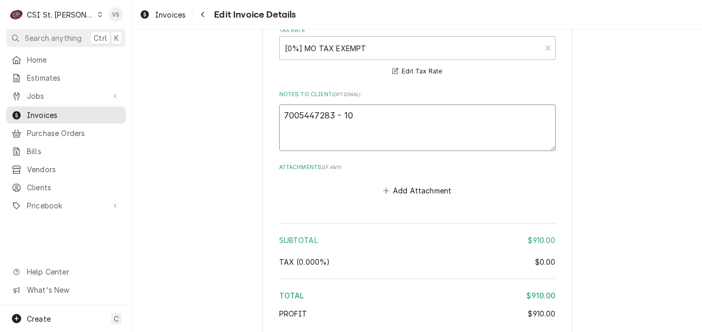
scroll to position [1771, 0]
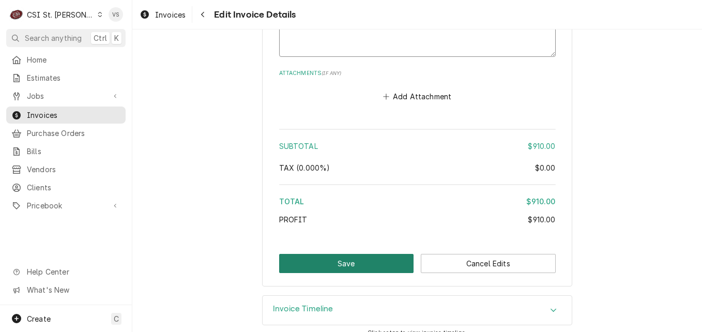
type textarea "7005447283 - 10"
click at [348, 254] on button "Save" at bounding box center [346, 263] width 135 height 19
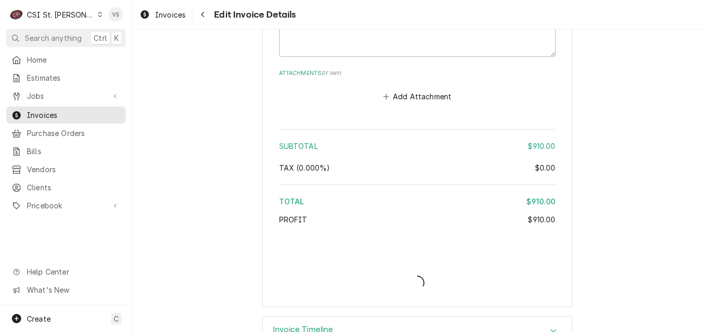
type textarea "x"
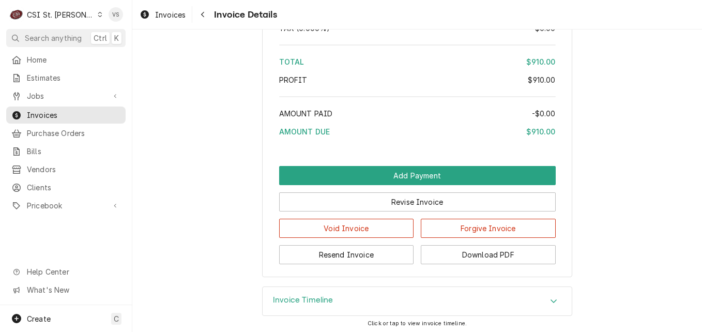
scroll to position [2084, 0]
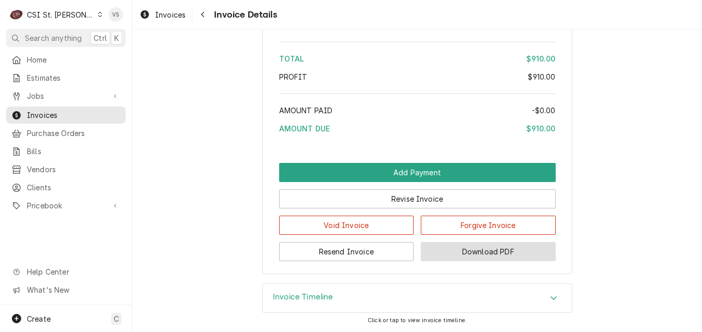
click at [495, 249] on button "Download PDF" at bounding box center [488, 251] width 135 height 19
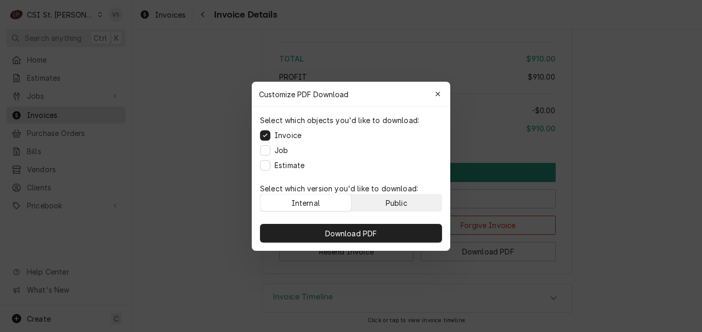
click at [408, 198] on button "Public" at bounding box center [397, 202] width 91 height 17
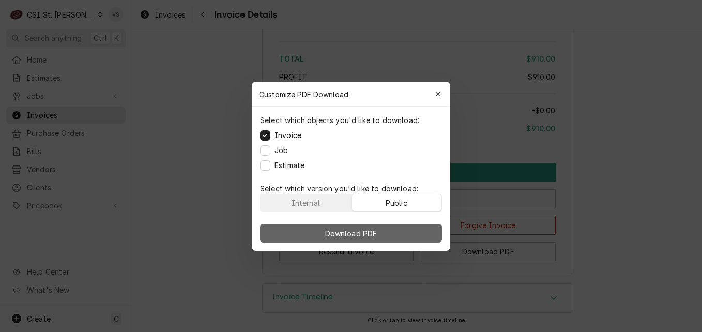
click at [410, 229] on button "Download PDF" at bounding box center [351, 233] width 182 height 19
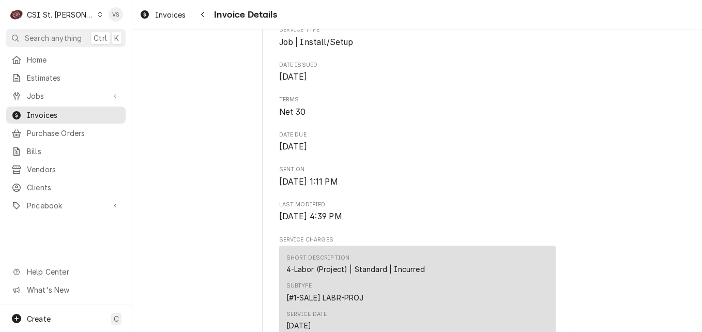
scroll to position [326, 0]
